Goal: Information Seeking & Learning: Learn about a topic

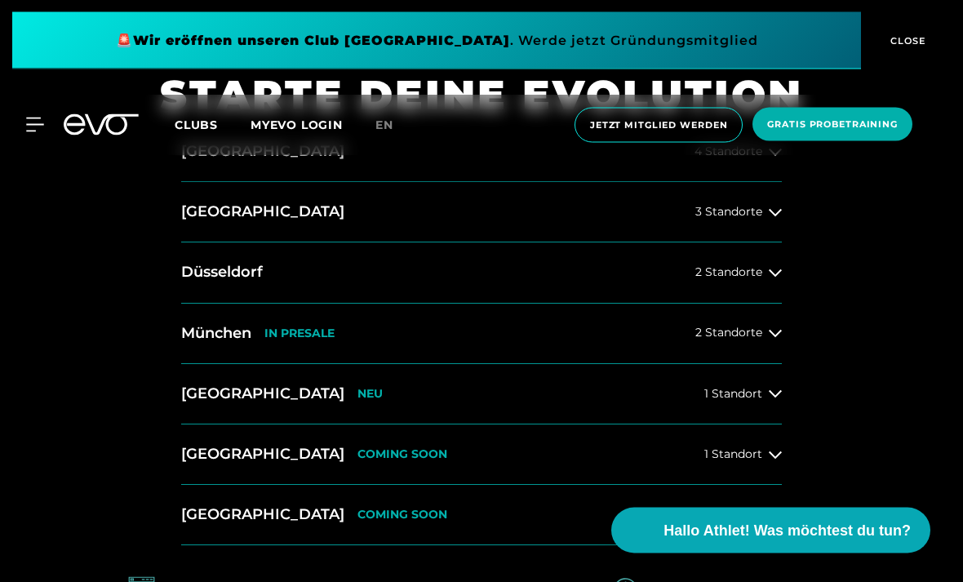
click at [228, 162] on h2 "[GEOGRAPHIC_DATA]" at bounding box center [262, 152] width 163 height 20
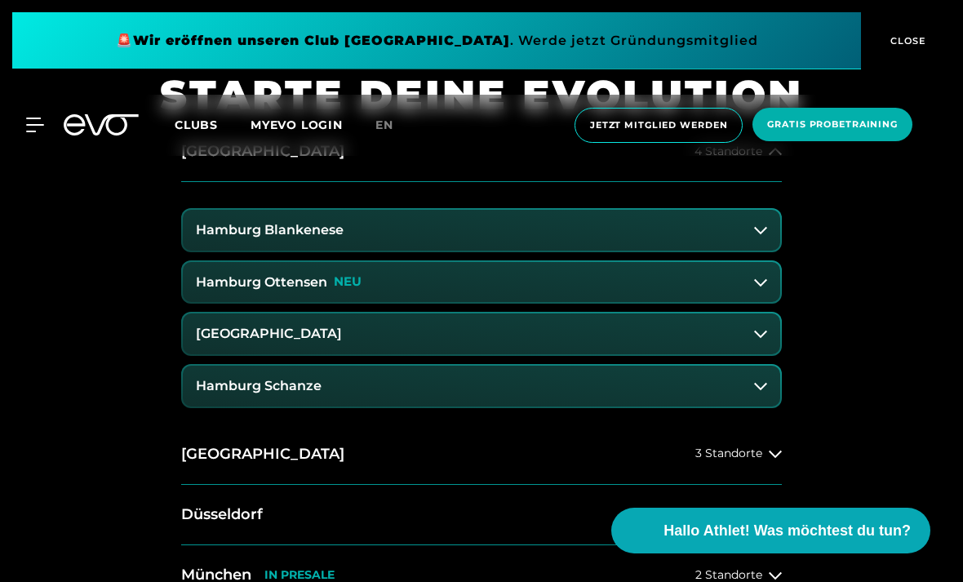
click at [507, 303] on button "Hamburg Ottensen NEU" at bounding box center [481, 282] width 597 height 41
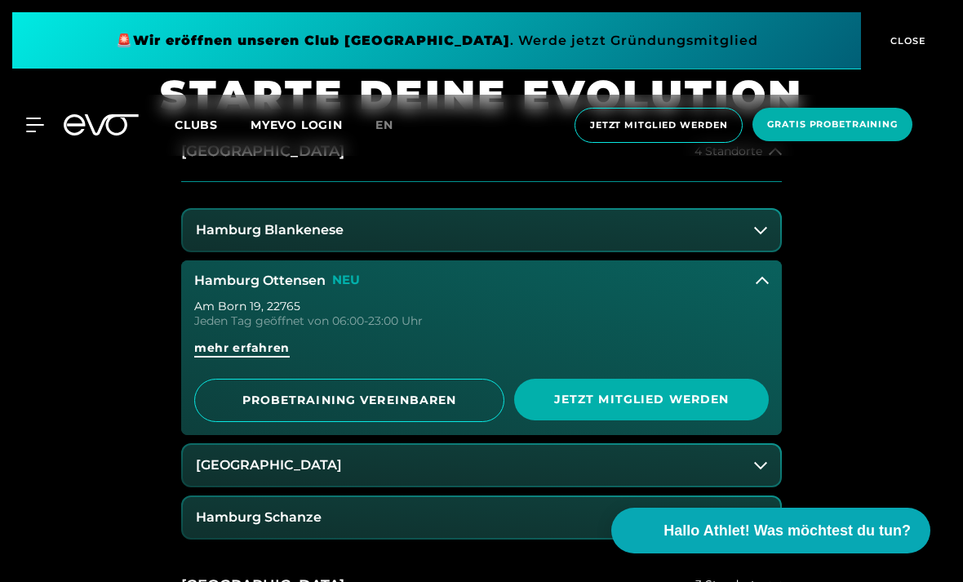
click at [247, 357] on span "mehr erfahren" at bounding box center [241, 347] width 95 height 17
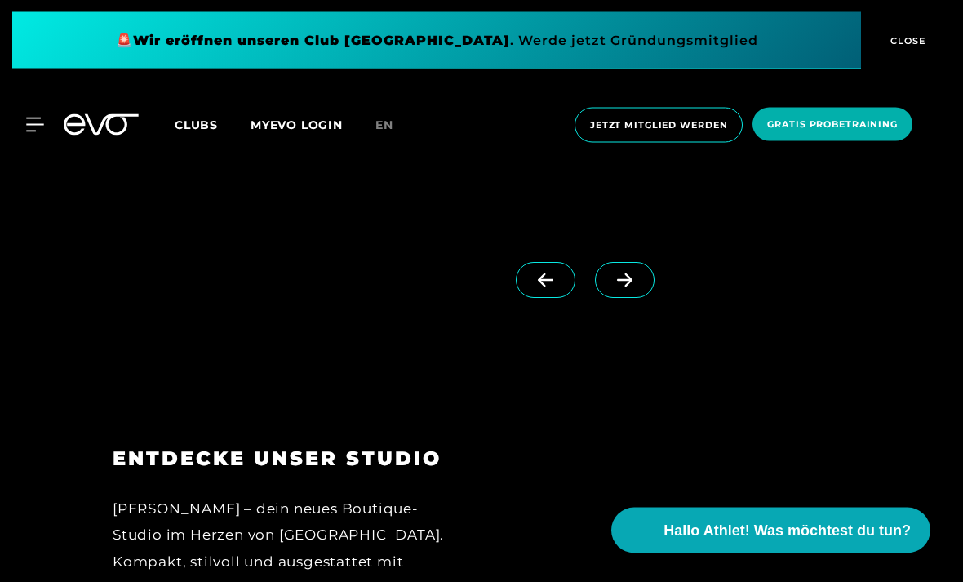
scroll to position [1465, 0]
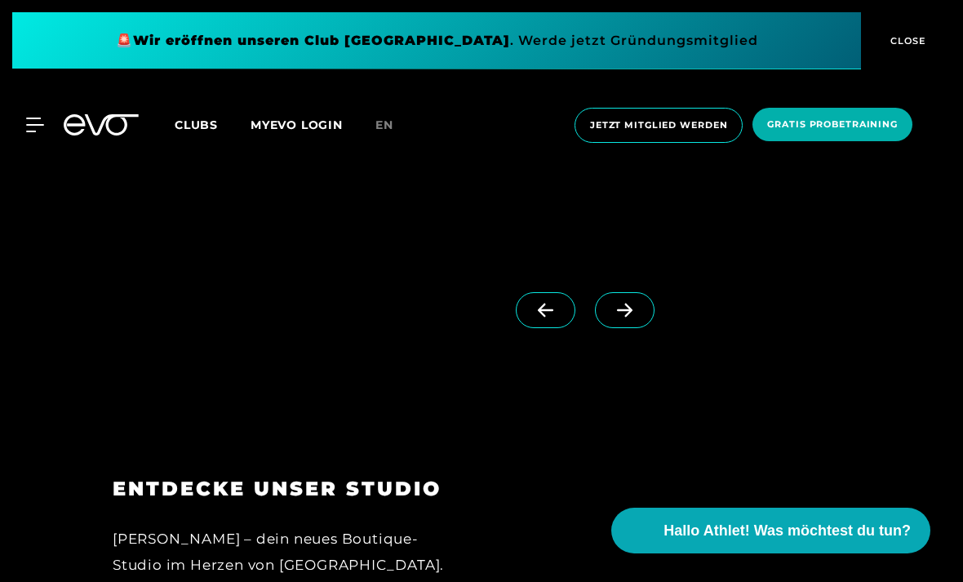
click at [598, 357] on link at bounding box center [628, 324] width 66 height 65
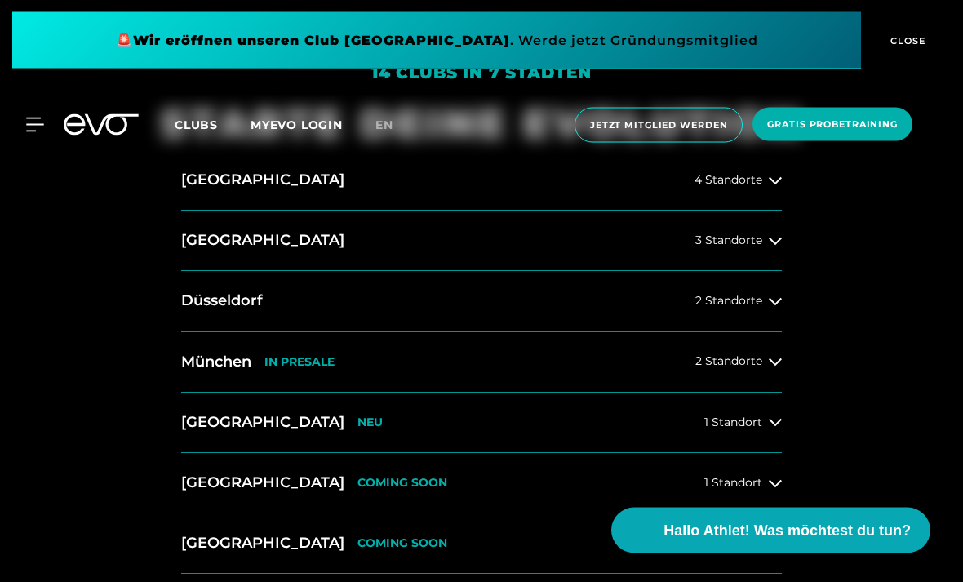
scroll to position [578, 0]
click at [538, 211] on button "[GEOGRAPHIC_DATA] 4 Standorte" at bounding box center [481, 180] width 600 height 60
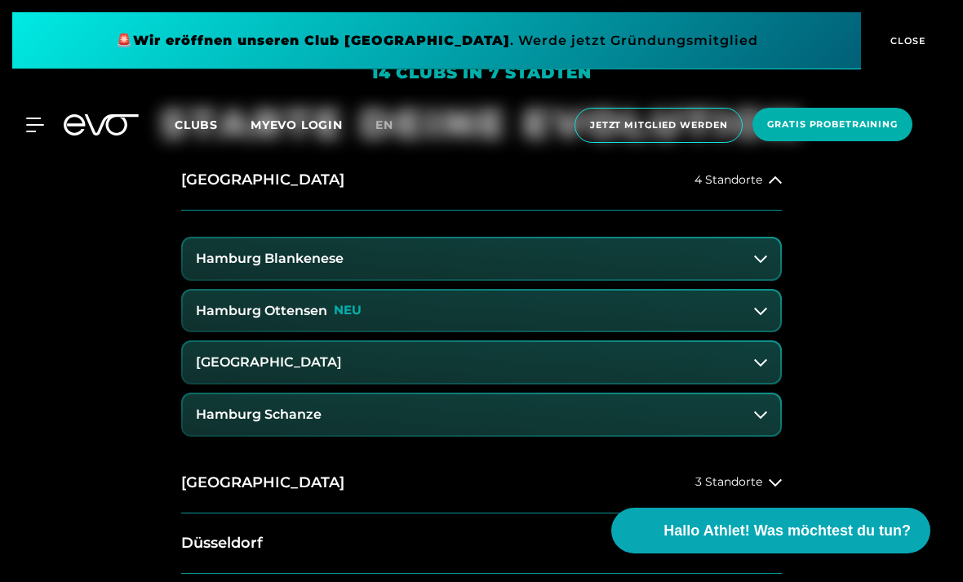
click at [742, 331] on button "Hamburg Ottensen NEU" at bounding box center [481, 310] width 597 height 41
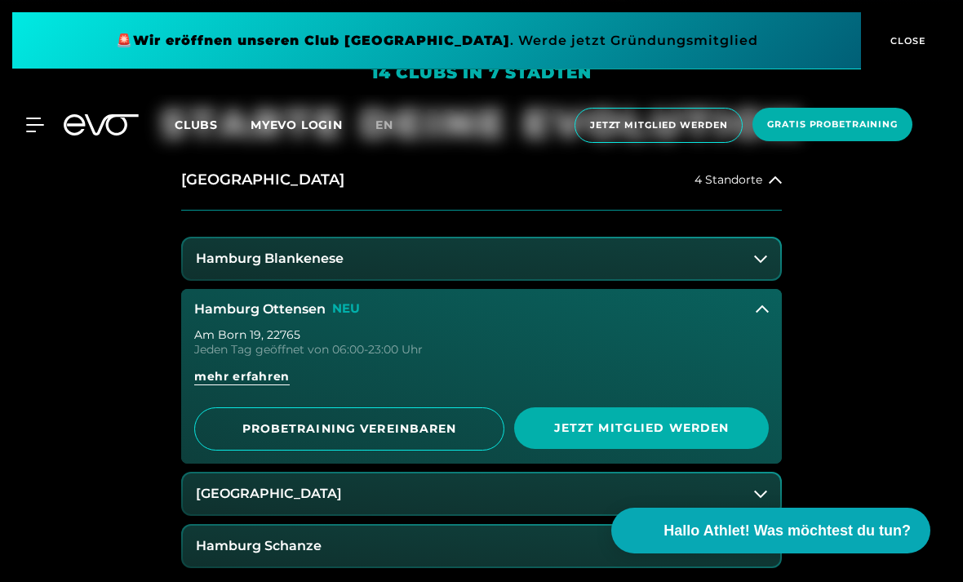
click at [756, 316] on icon at bounding box center [762, 309] width 13 height 13
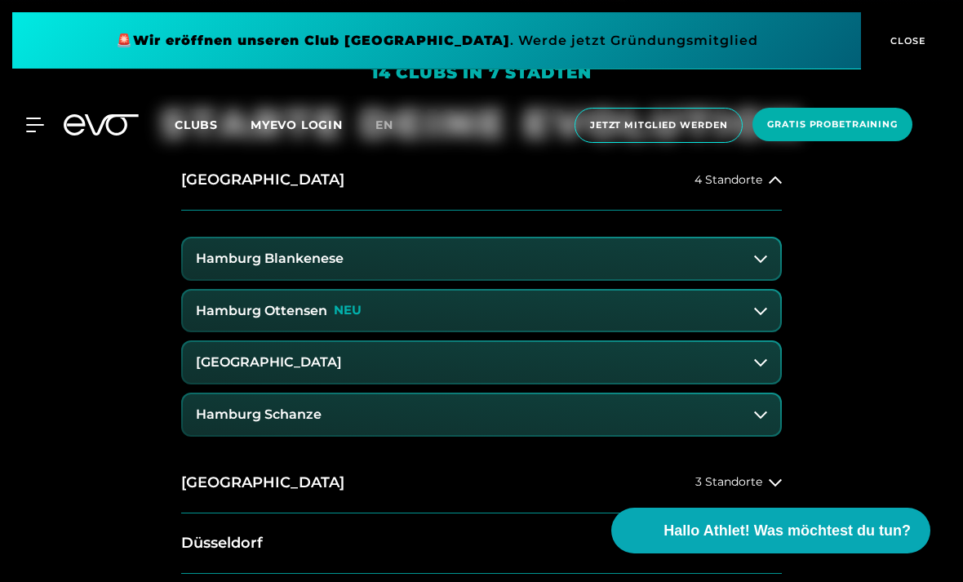
click at [747, 279] on button "Hamburg Blankenese" at bounding box center [481, 258] width 597 height 41
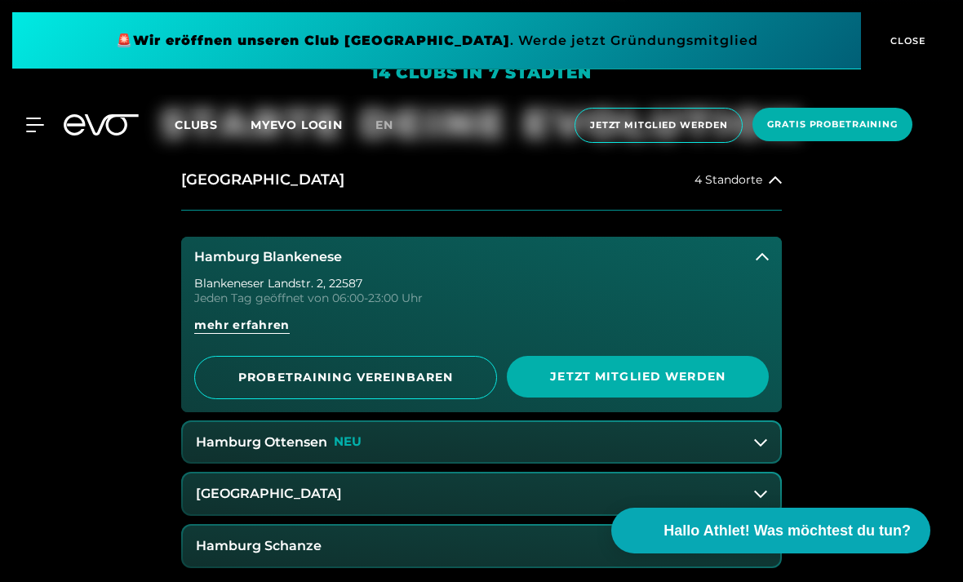
click at [743, 277] on button "Hamburg Blankenese" at bounding box center [481, 257] width 600 height 41
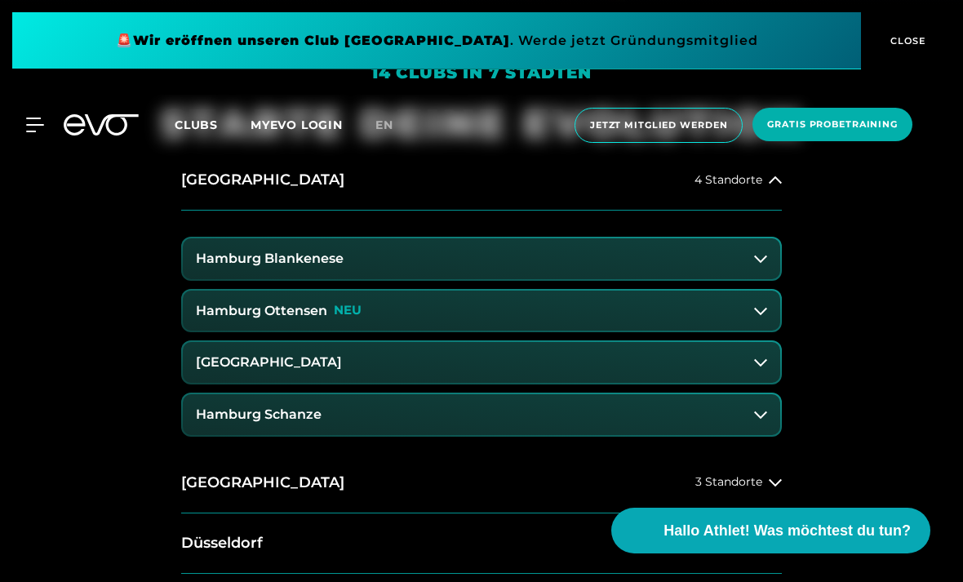
click at [743, 279] on button "Hamburg Blankenese" at bounding box center [481, 258] width 597 height 41
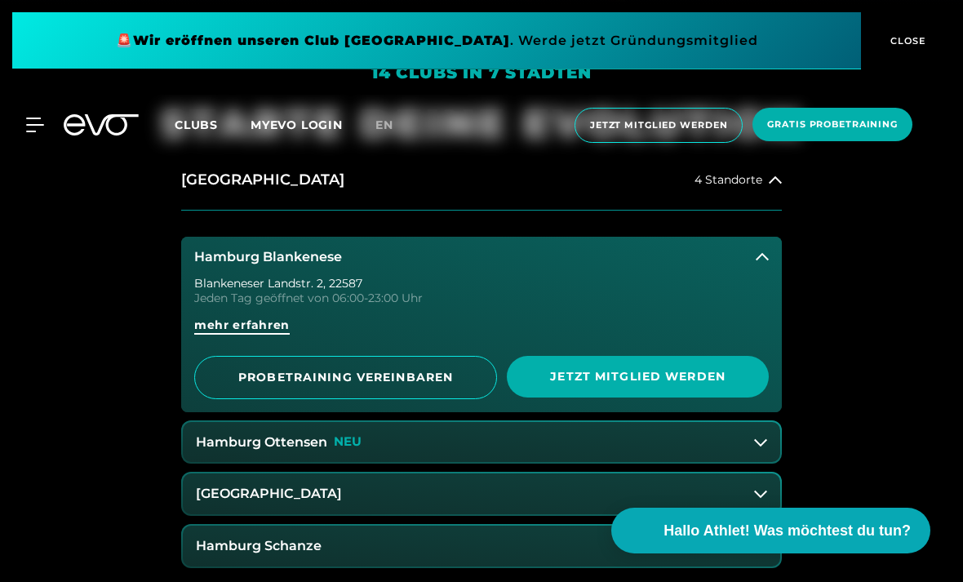
click at [258, 334] on span "mehr erfahren" at bounding box center [241, 325] width 95 height 17
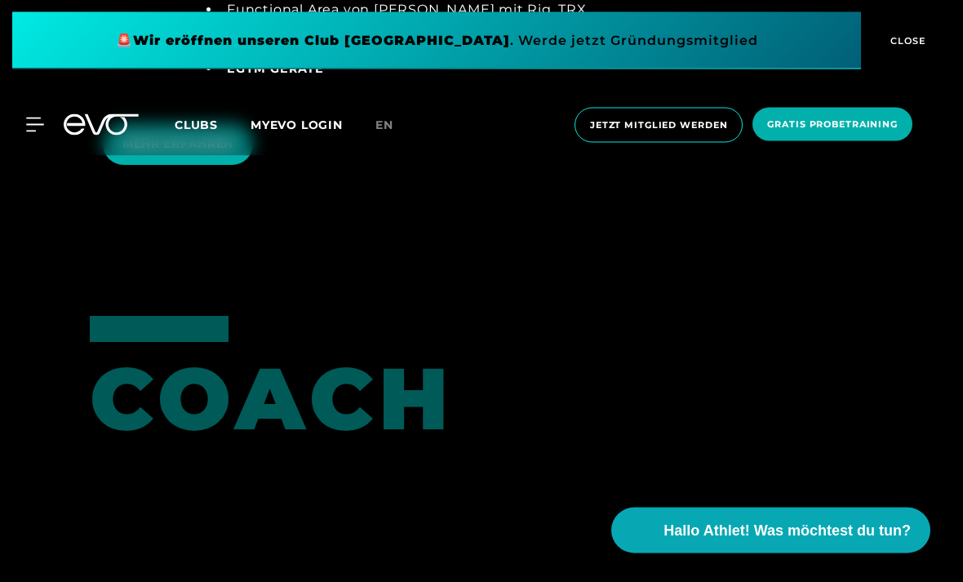
scroll to position [3425, 0]
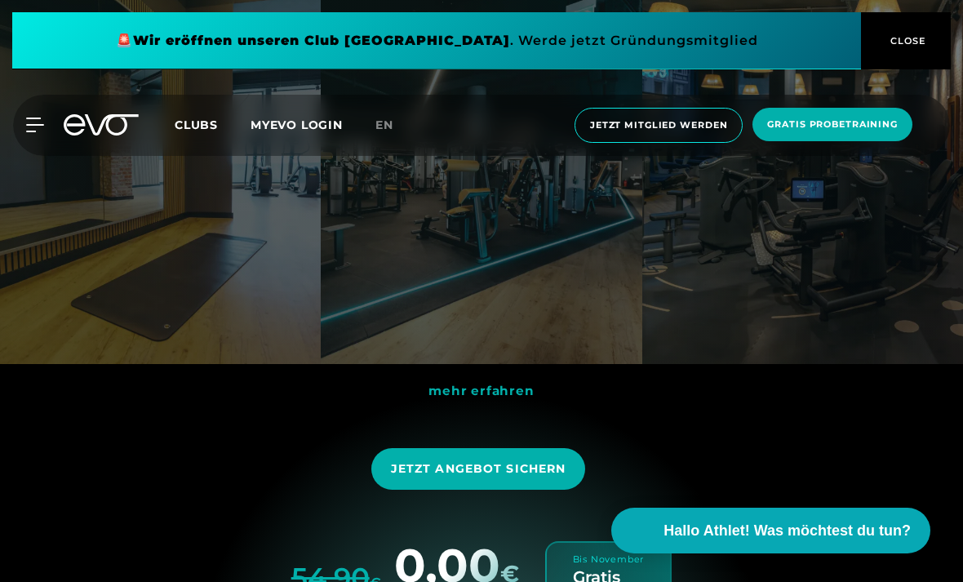
scroll to position [630, 0]
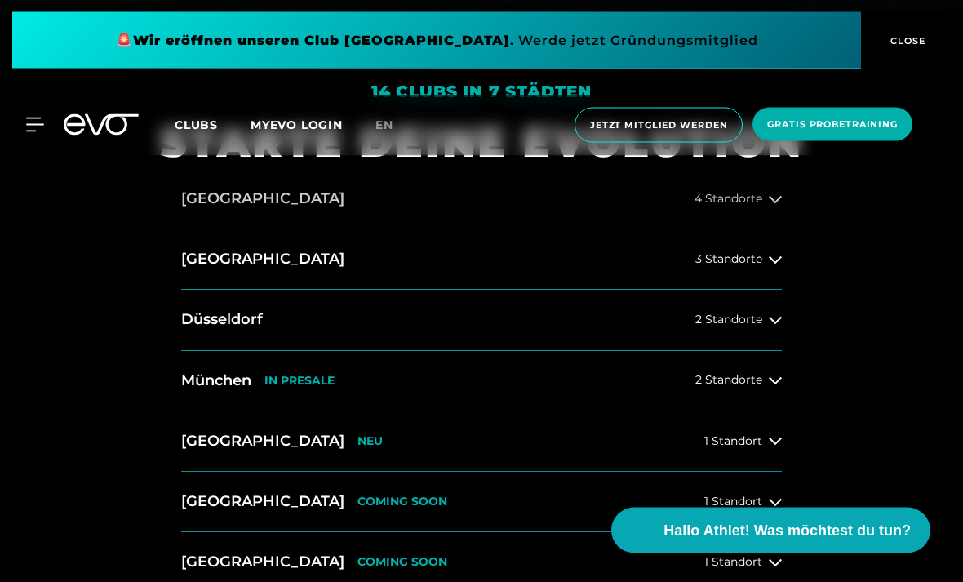
click at [744, 230] on button "[GEOGRAPHIC_DATA] 4 Standorte" at bounding box center [481, 200] width 600 height 60
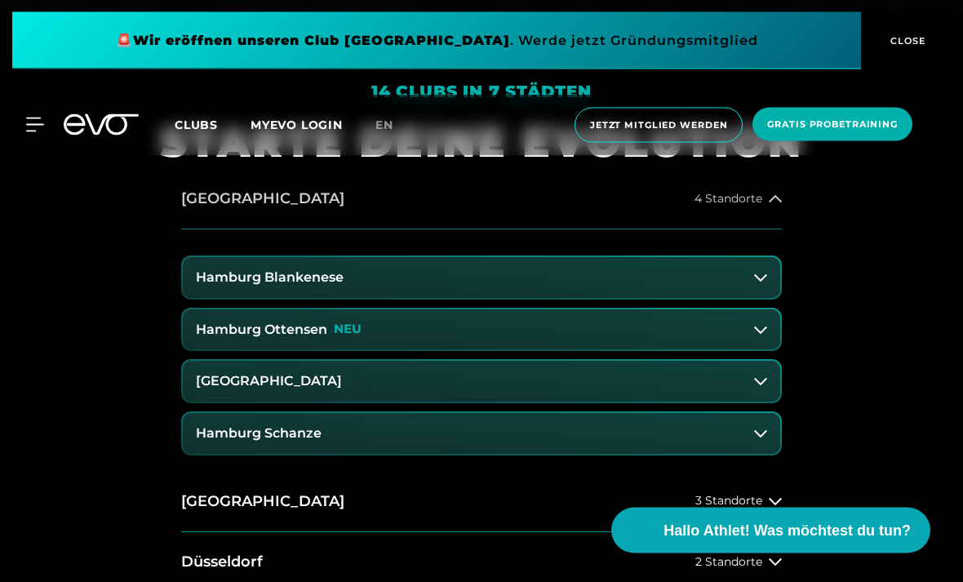
scroll to position [559, 0]
click at [430, 401] on button "[GEOGRAPHIC_DATA]" at bounding box center [481, 381] width 597 height 41
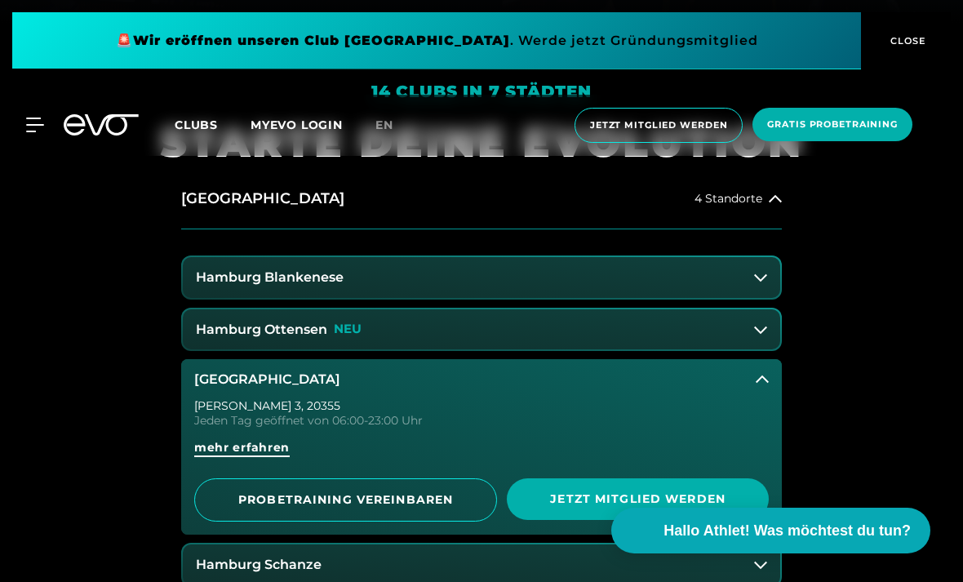
click at [262, 468] on span "mehr erfahren" at bounding box center [241, 453] width 95 height 29
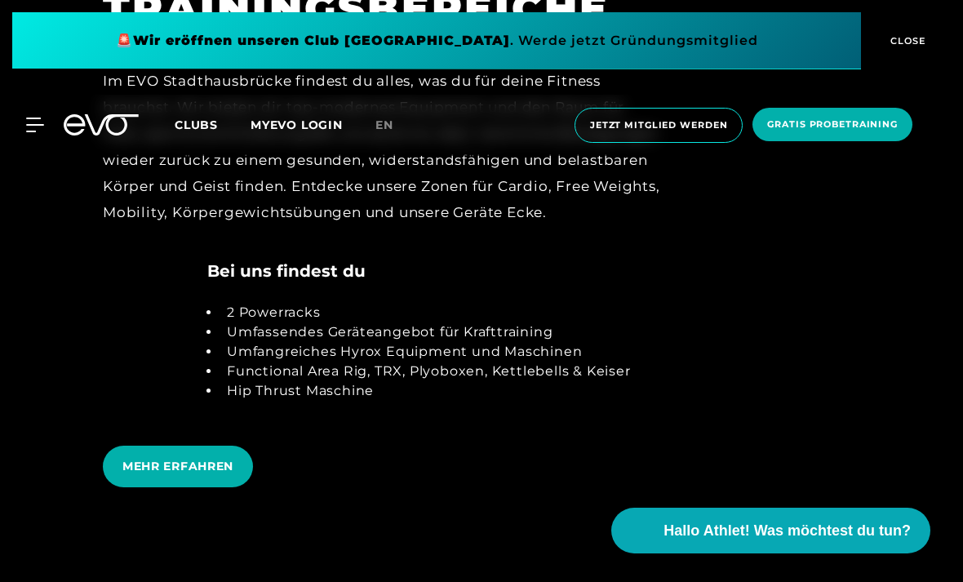
scroll to position [3158, 0]
